Goal: Information Seeking & Learning: Learn about a topic

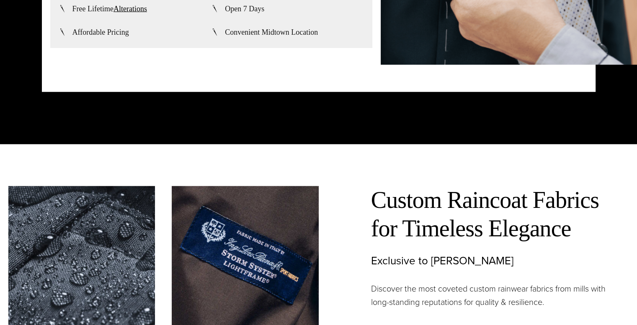
scroll to position [2200, 0]
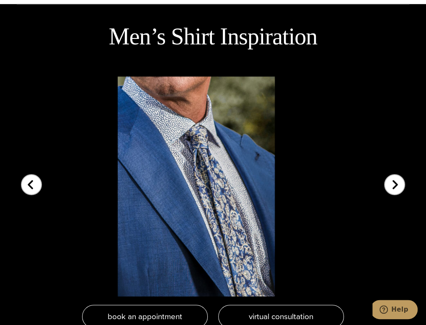
scroll to position [1735, 0]
